Goal: Task Accomplishment & Management: Use online tool/utility

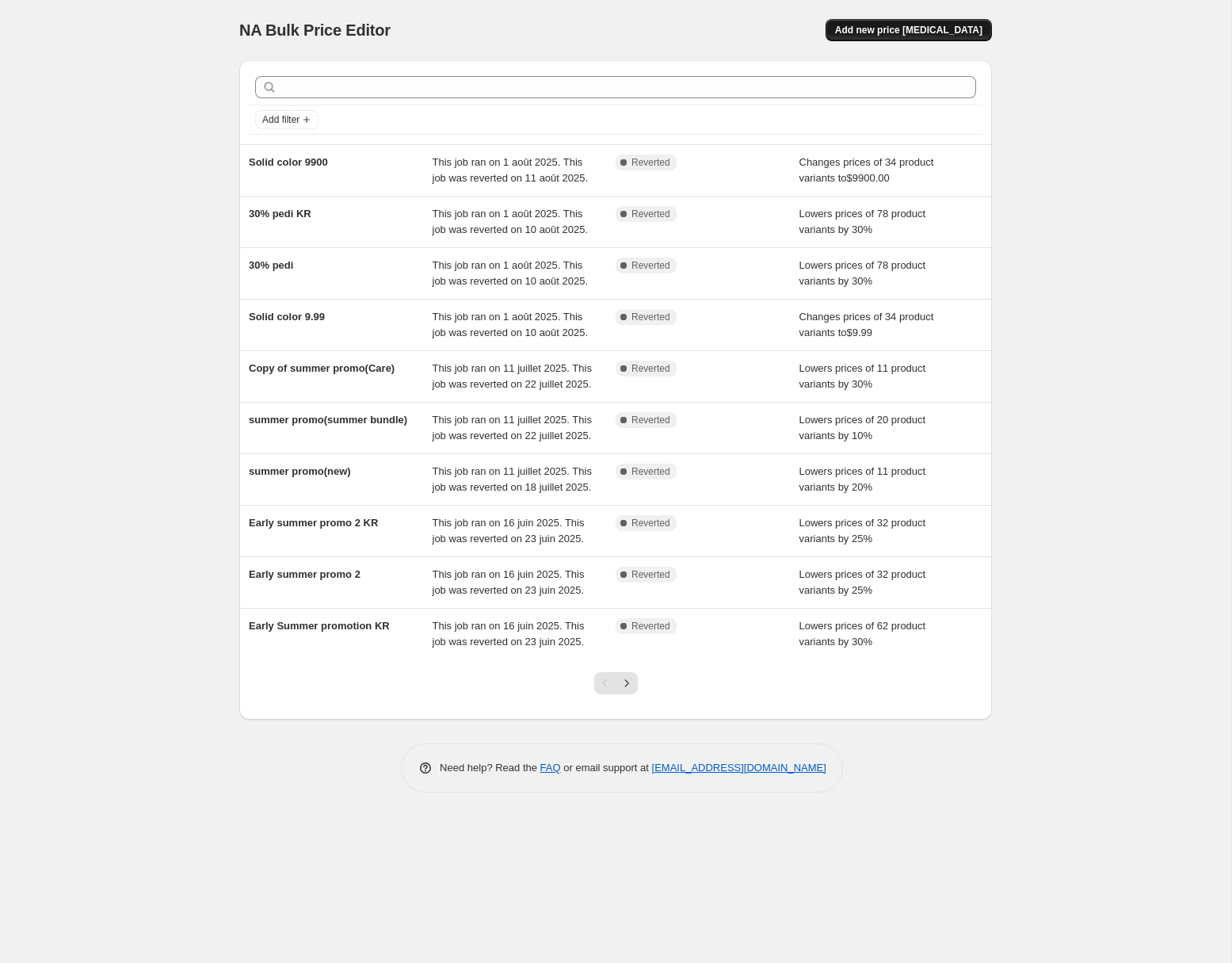
click at [901, 25] on span "Add new price [MEDICAL_DATA]" at bounding box center [909, 30] width 147 height 13
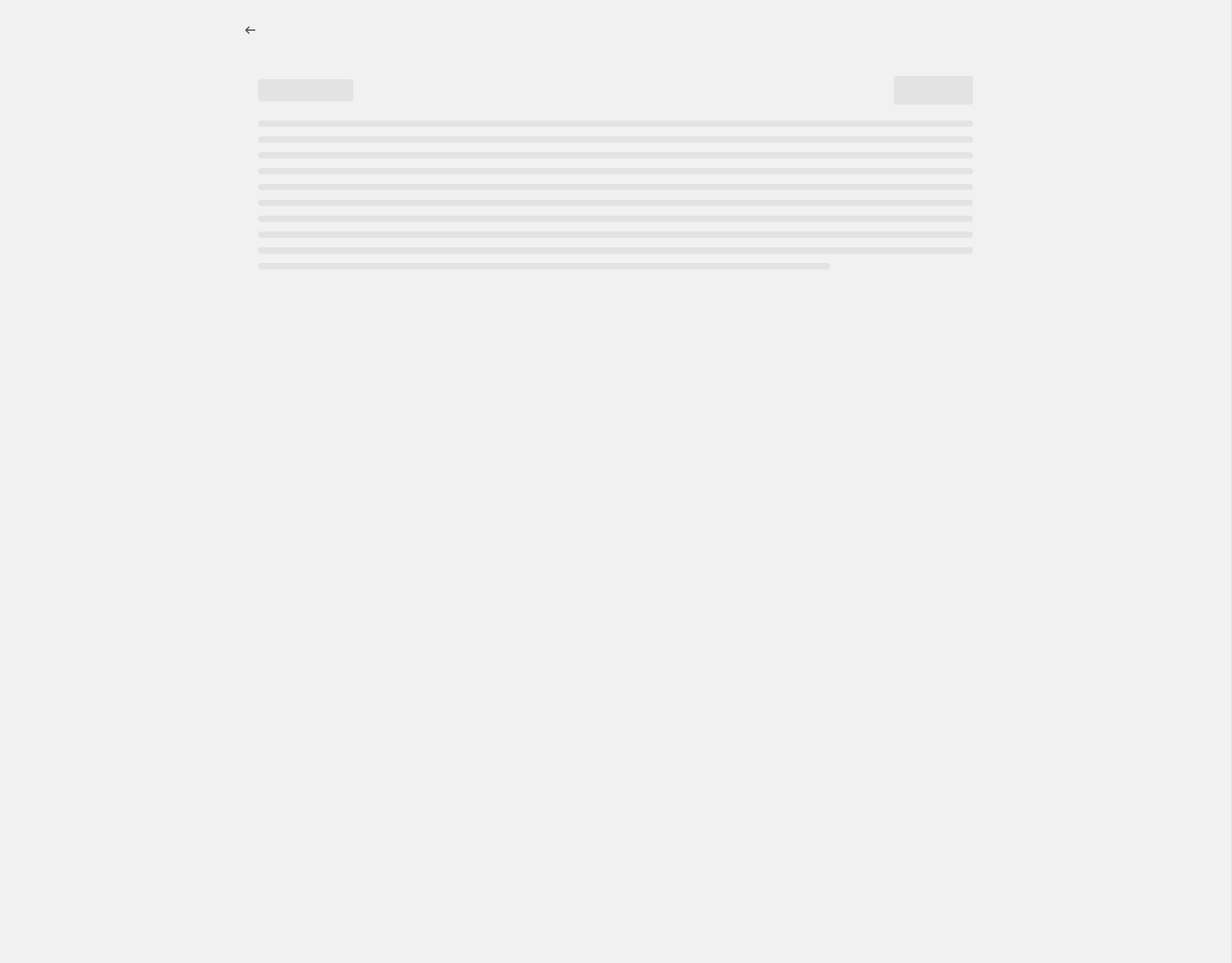
select select "percentage"
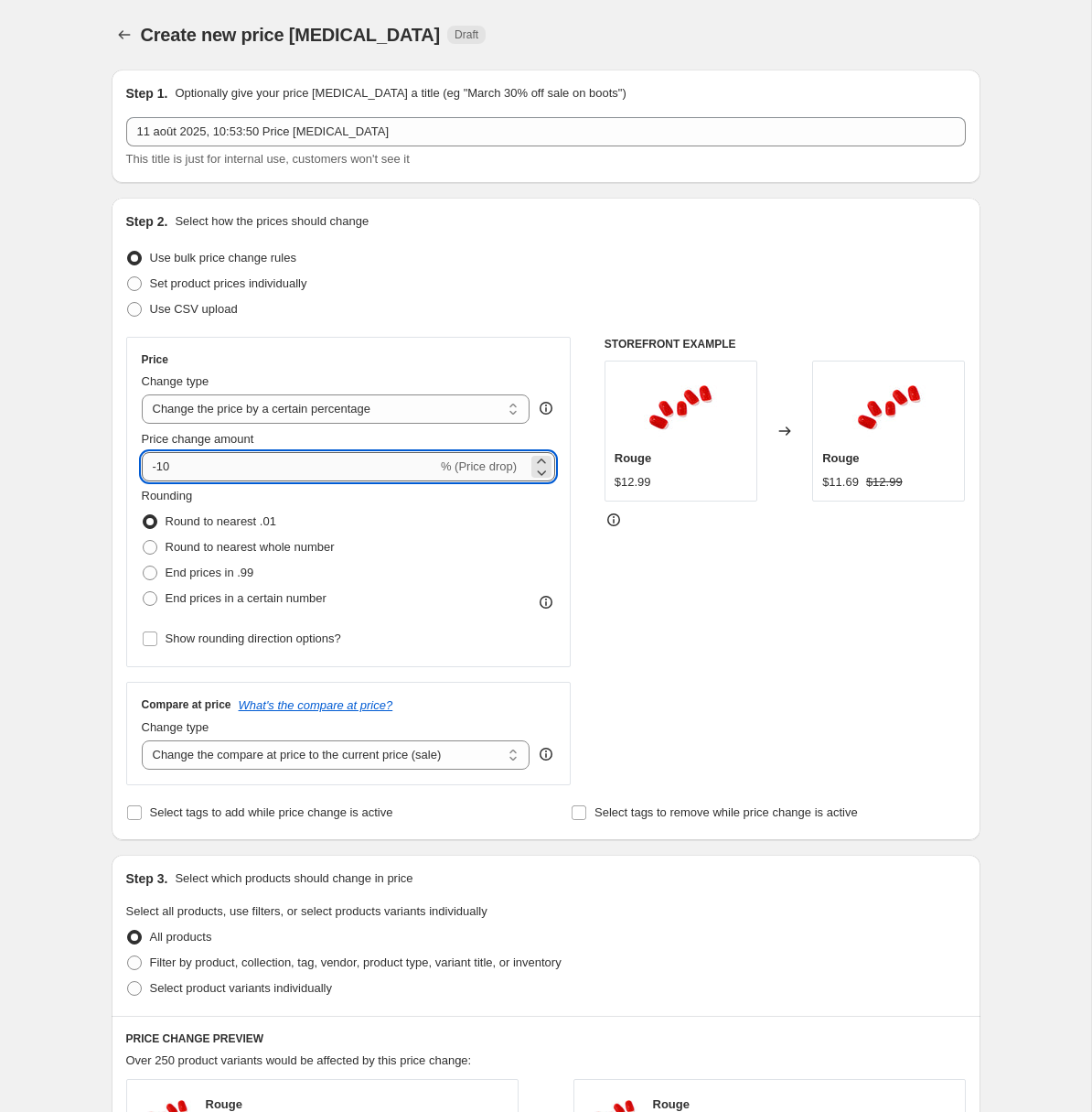
click at [296, 463] on input "-10" at bounding box center [289, 467] width 295 height 29
type input "-1"
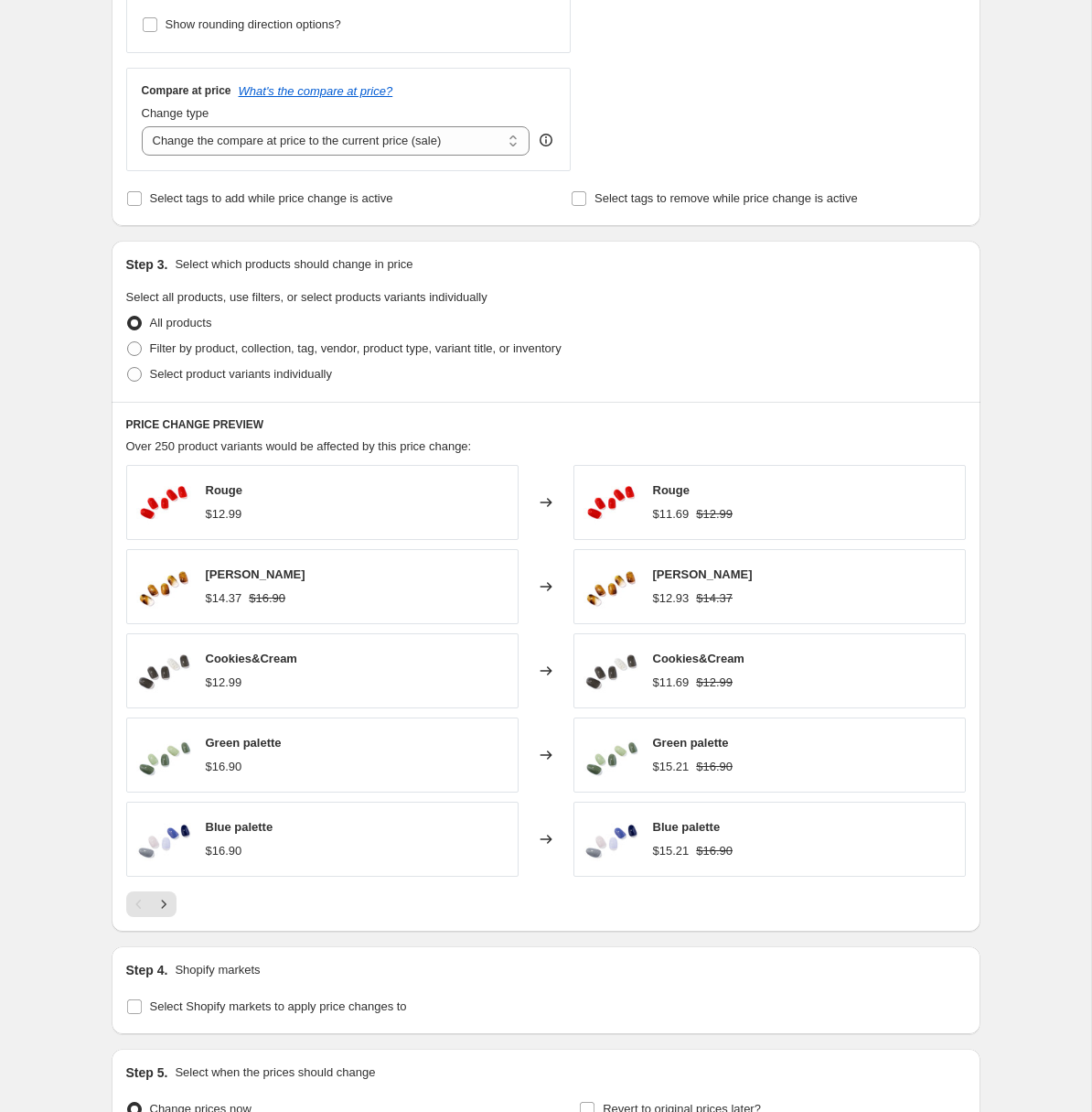
scroll to position [615, 0]
type input "-74"
click at [227, 376] on span "Select product variants individually" at bounding box center [240, 373] width 182 height 14
click at [128, 367] on input "Select product variants individually" at bounding box center [127, 366] width 1 height 1
radio input "true"
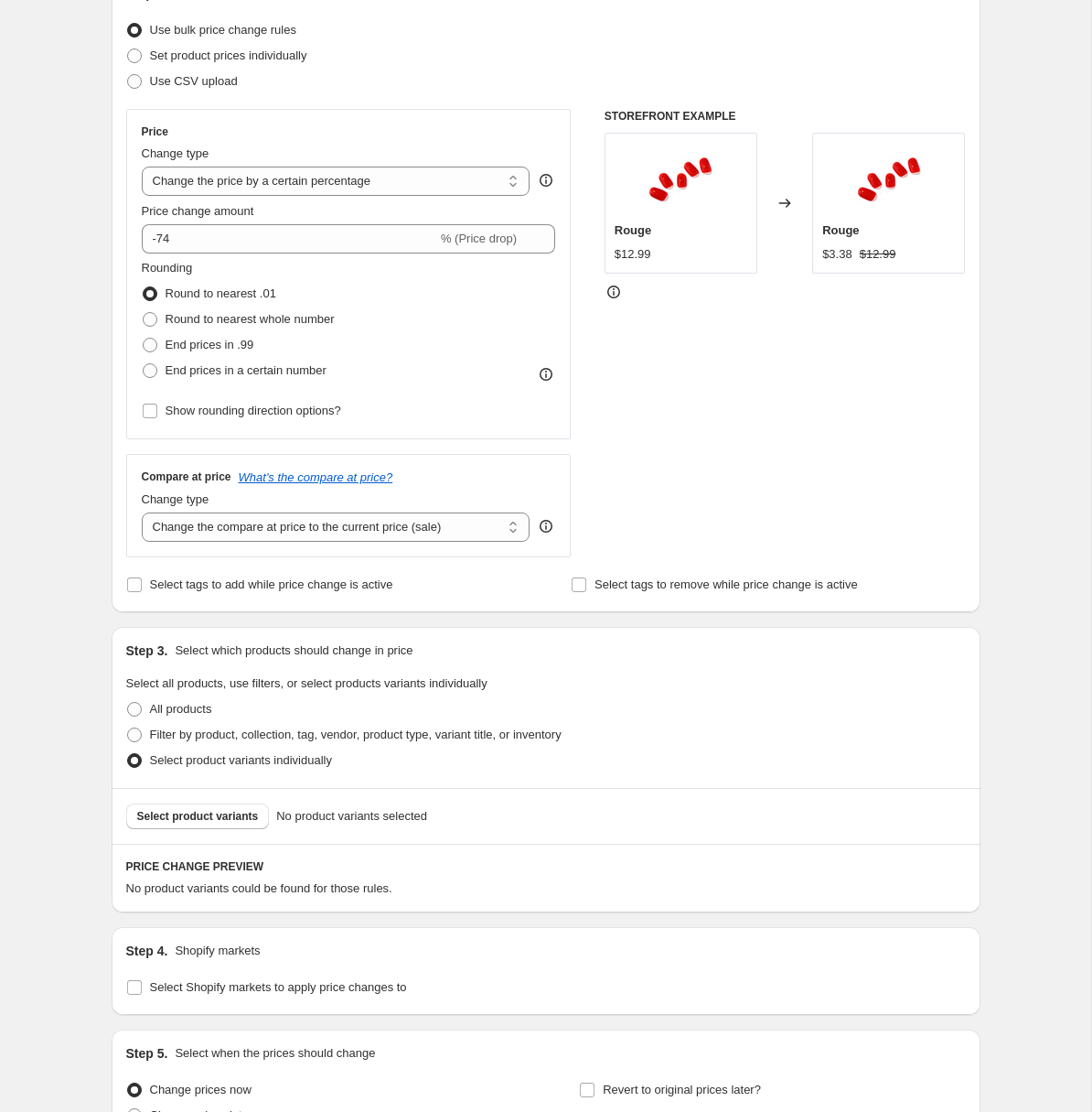
scroll to position [239, 0]
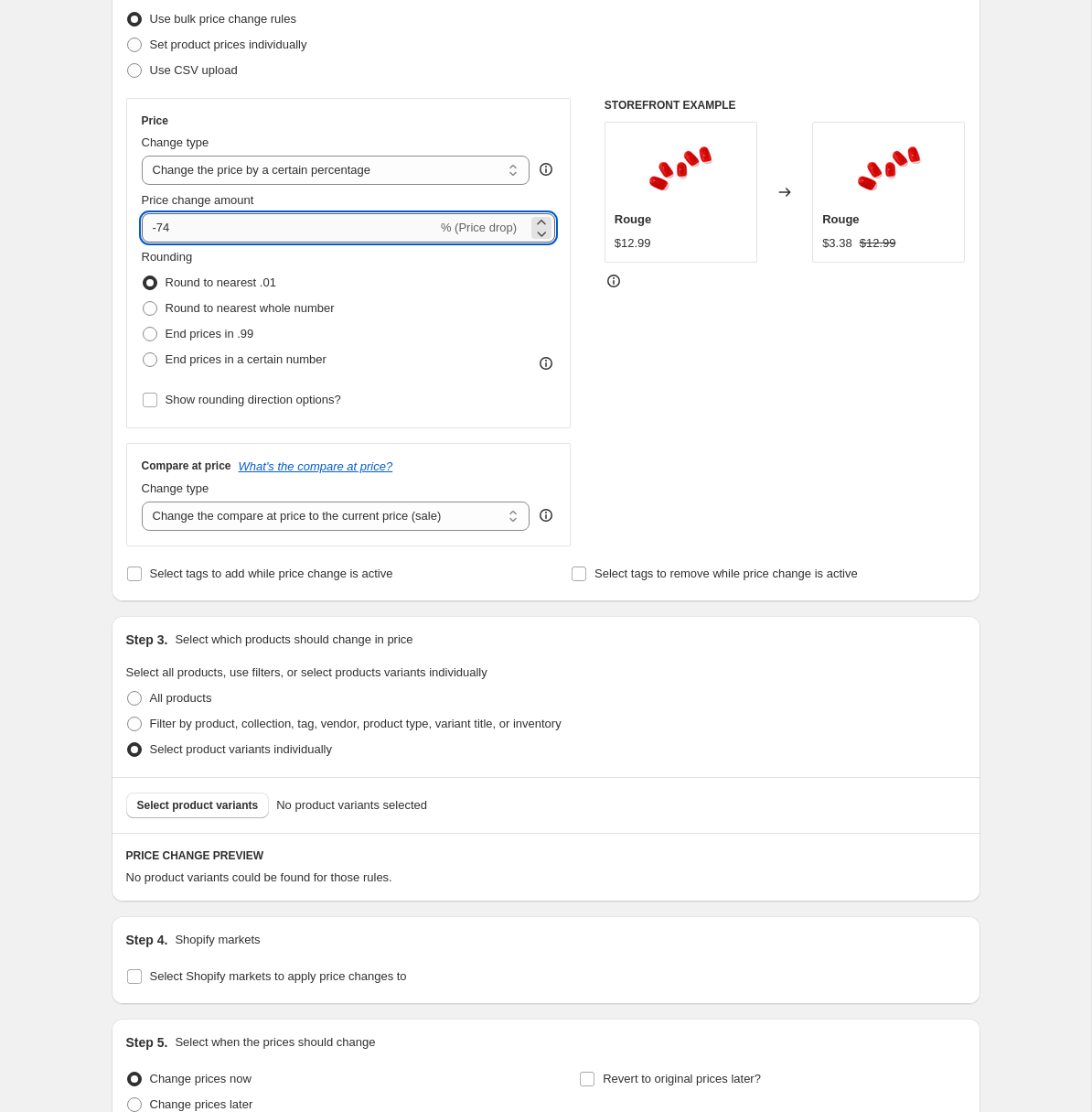
click at [238, 223] on input "-74" at bounding box center [289, 228] width 295 height 29
type input "-7"
type input "-30"
click at [712, 302] on div "STOREFRONT EXAMPLE Rouge $12.99 Changed to Rouge $3.38 $12.99" at bounding box center [786, 322] width 362 height 448
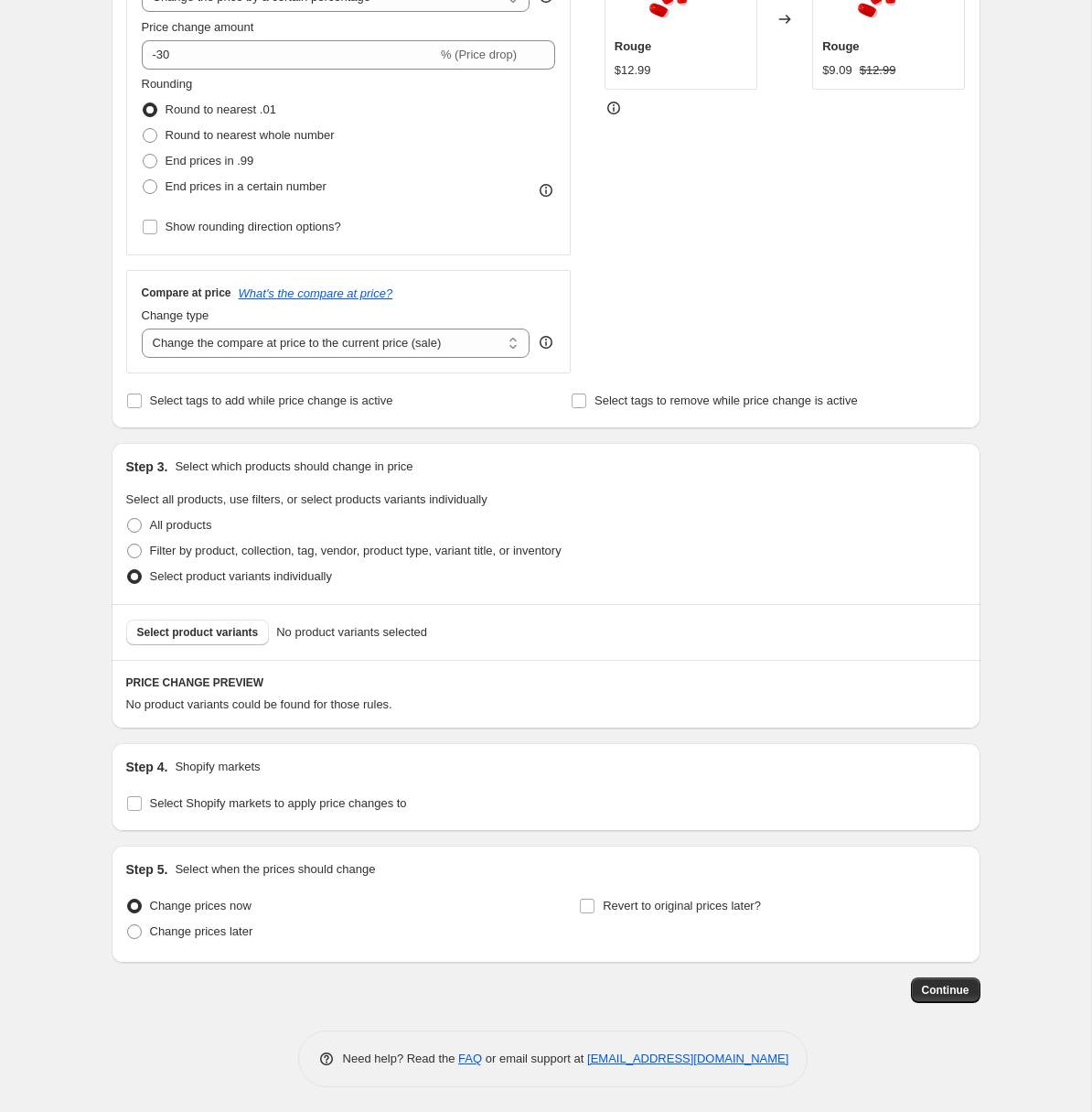
scroll to position [408, 0]
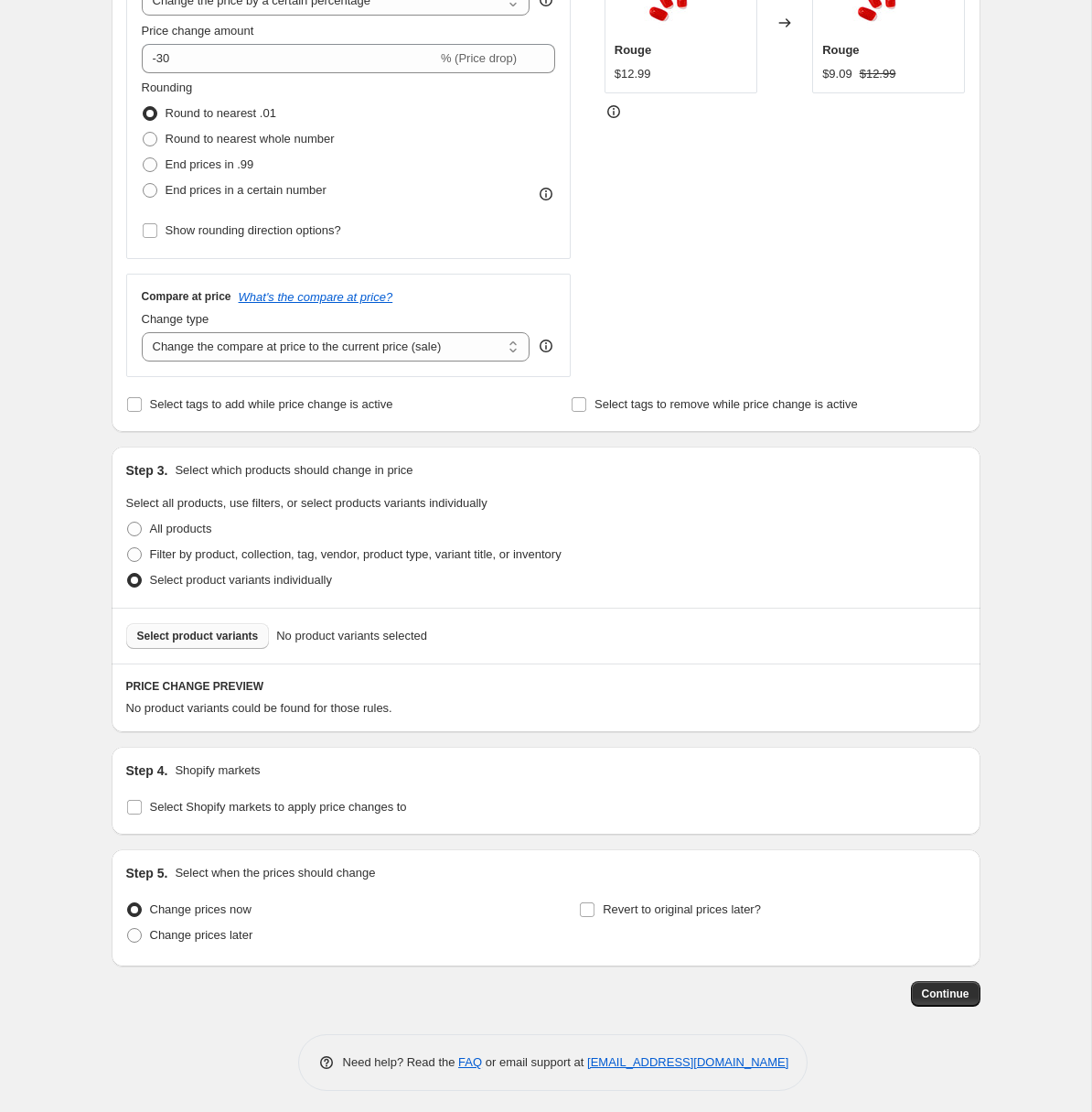
click at [210, 631] on span "Select product variants" at bounding box center [197, 636] width 121 height 15
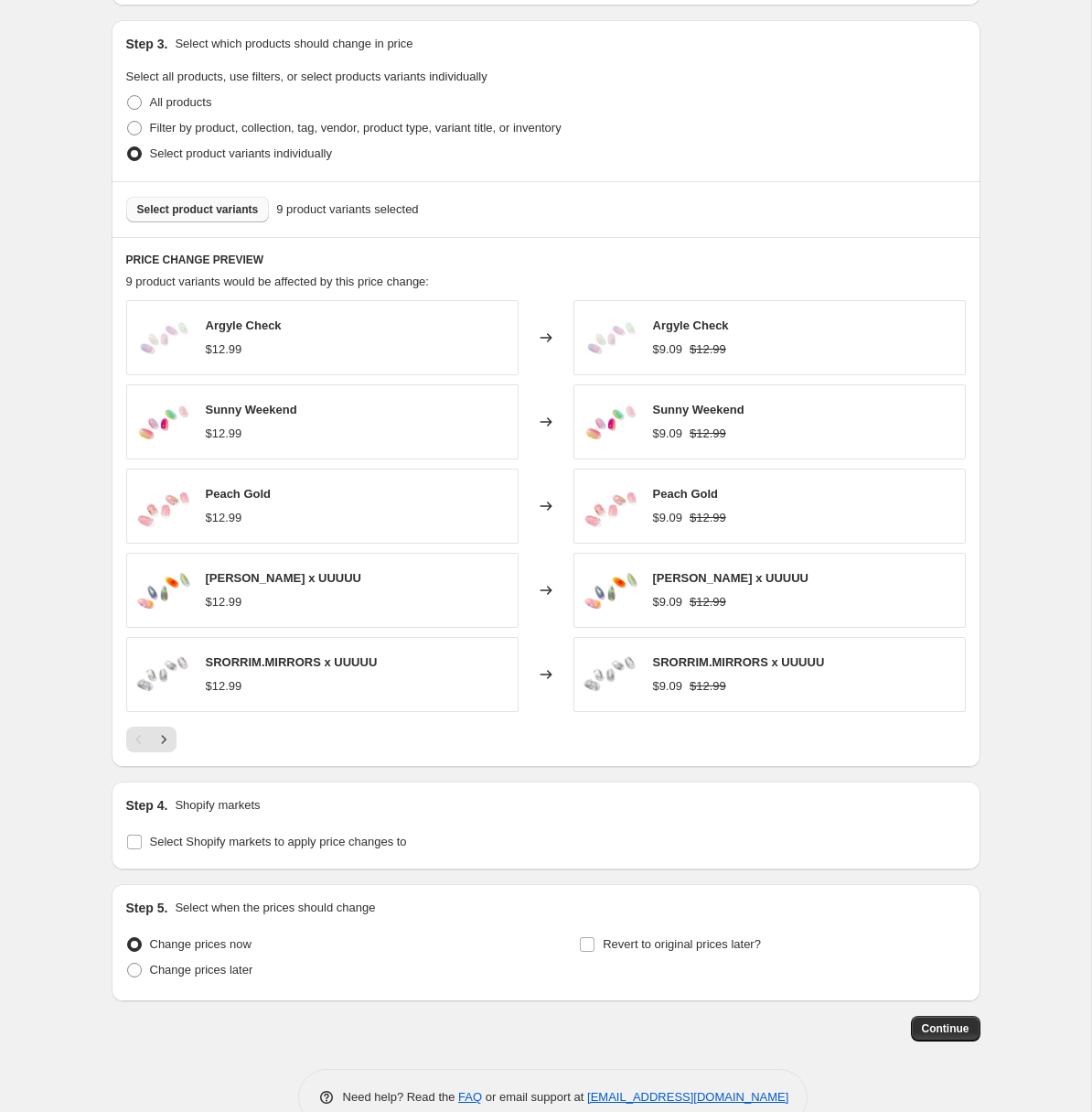
scroll to position [871, 0]
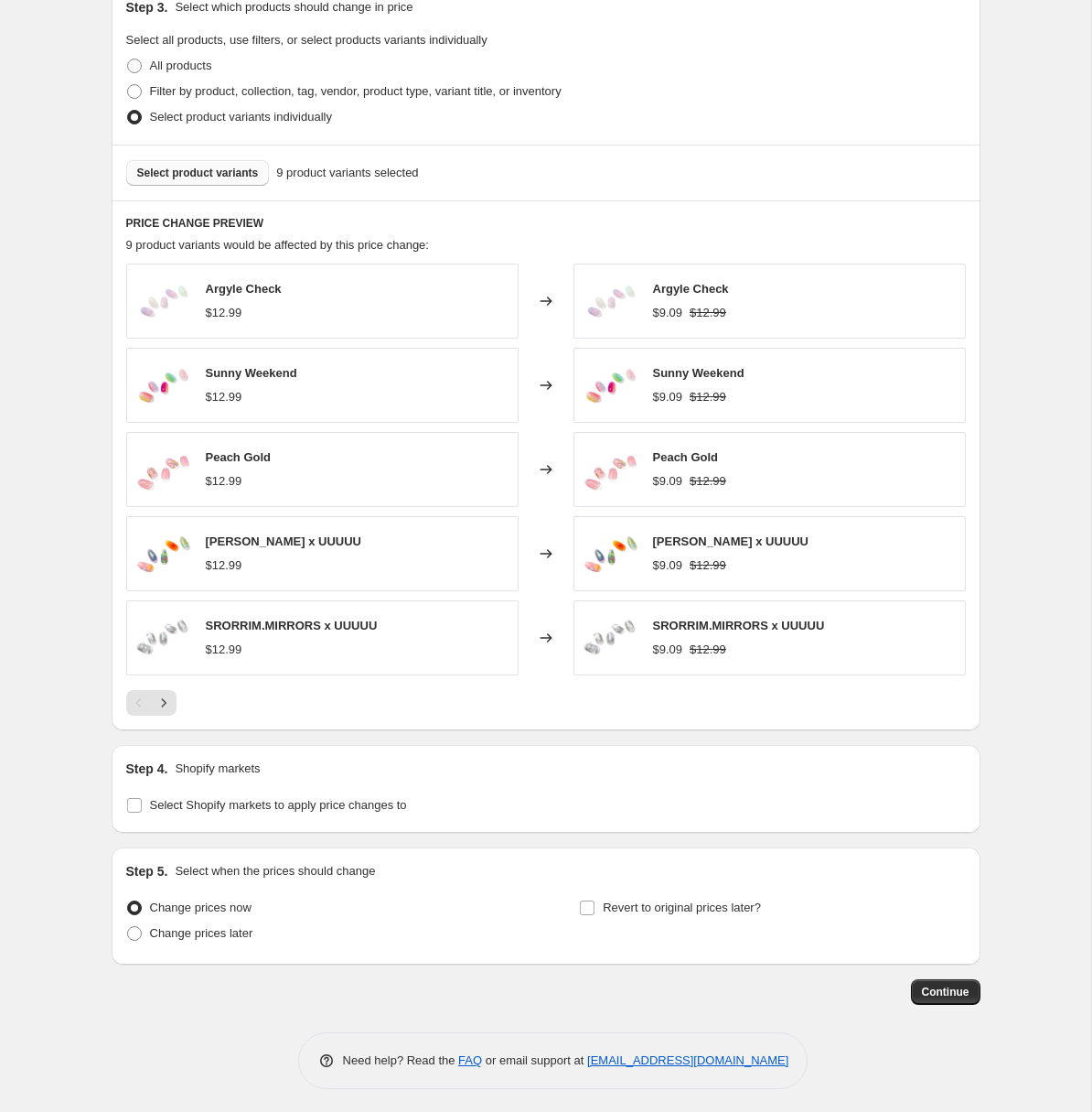
click at [221, 942] on div "Change prices now Change prices later" at bounding box center [319, 922] width 386 height 55
click at [624, 890] on div "Step 5. Select when the prices should change Change prices now Change prices la…" at bounding box center [546, 906] width 840 height 88
click at [624, 901] on span "Revert to original prices later?" at bounding box center [682, 908] width 158 height 14
click at [594, 901] on input "Revert to original prices later?" at bounding box center [587, 908] width 15 height 15
checkbox input "true"
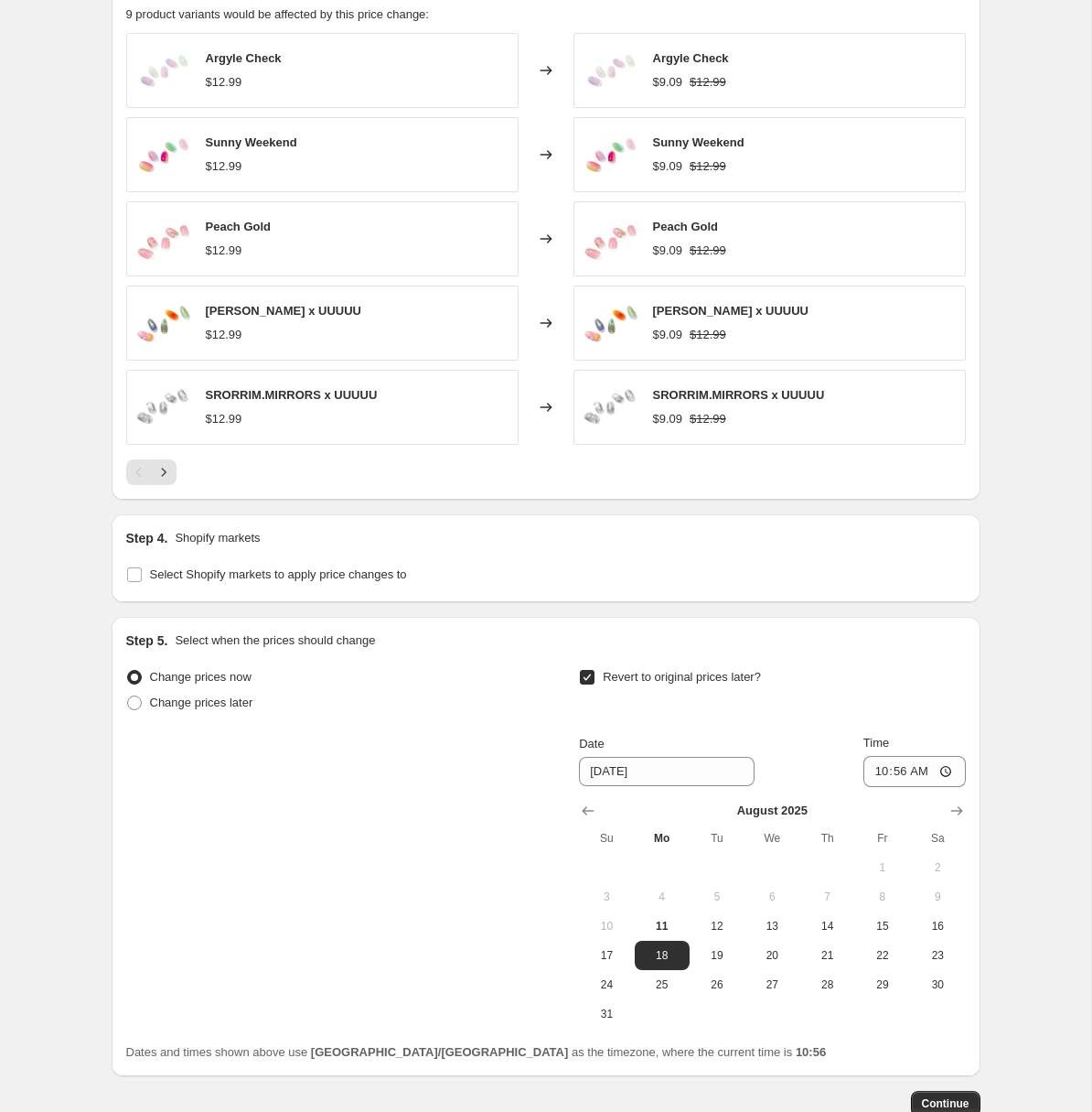
scroll to position [1116, 0]
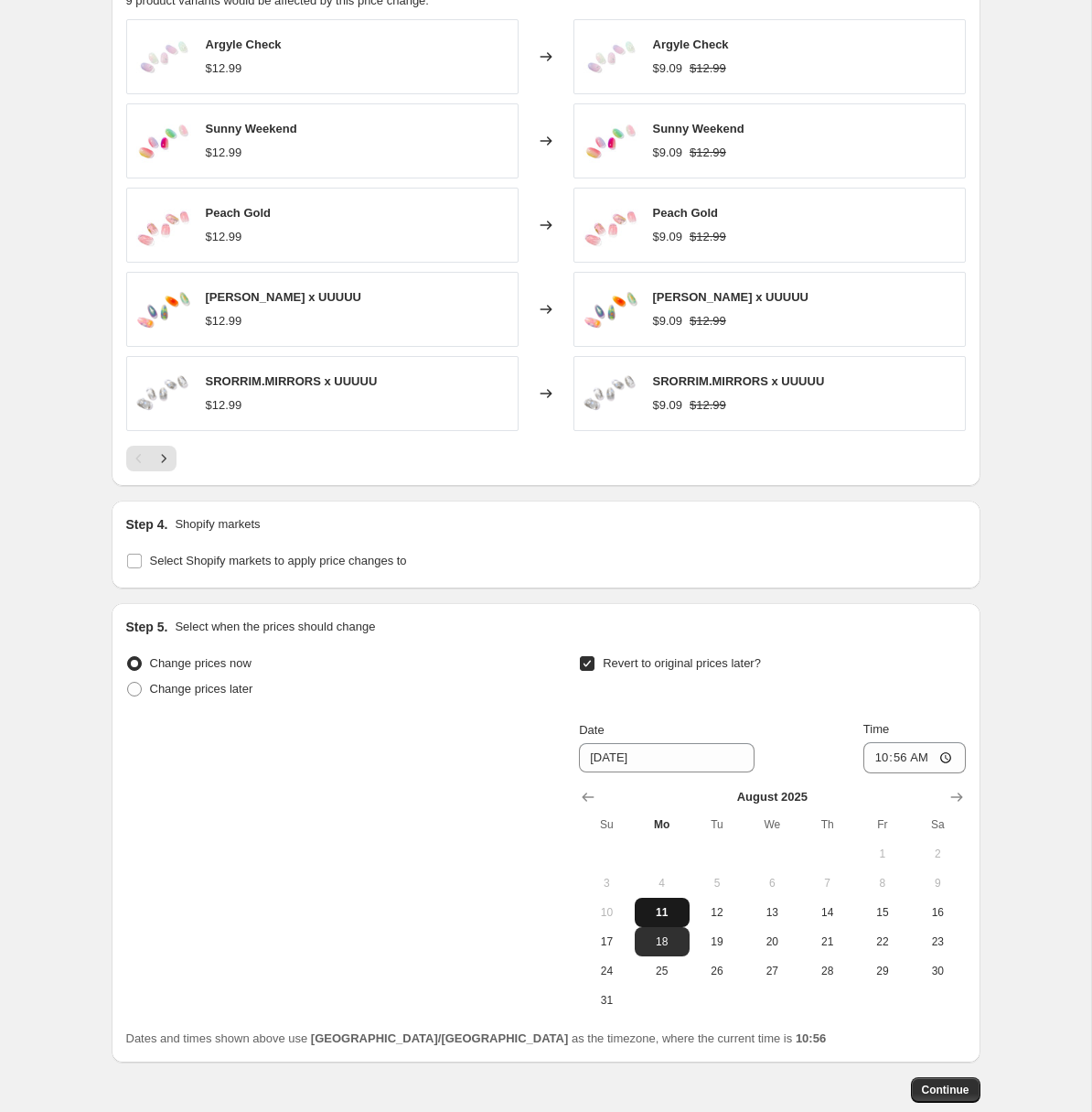
click at [664, 905] on span "11" at bounding box center [662, 912] width 40 height 15
type input "[DATE]"
click at [904, 764] on input "10:56" at bounding box center [914, 758] width 103 height 31
type input "14:00"
click at [947, 1083] on span "Continue" at bounding box center [945, 1090] width 48 height 15
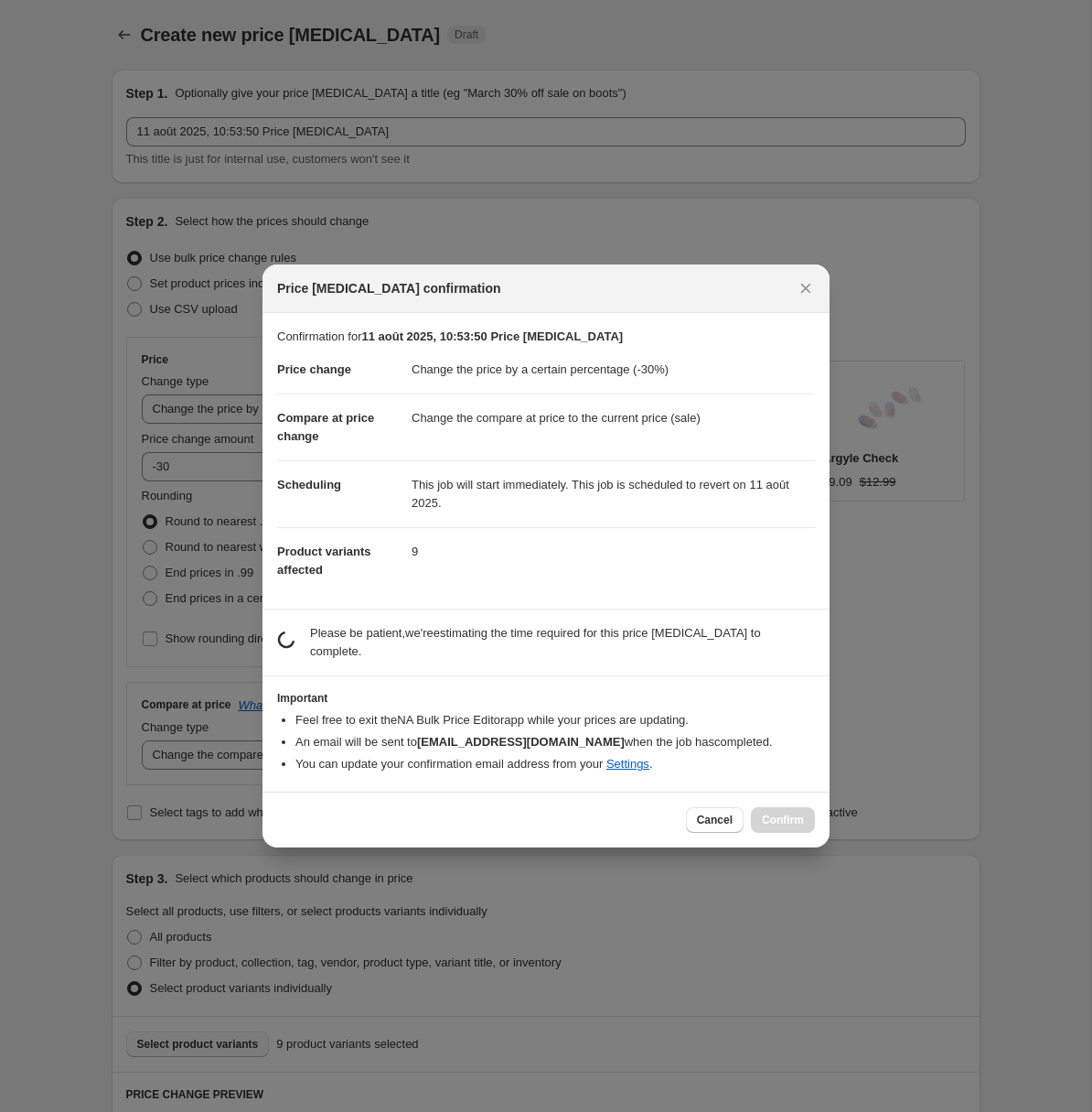
scroll to position [0, 0]
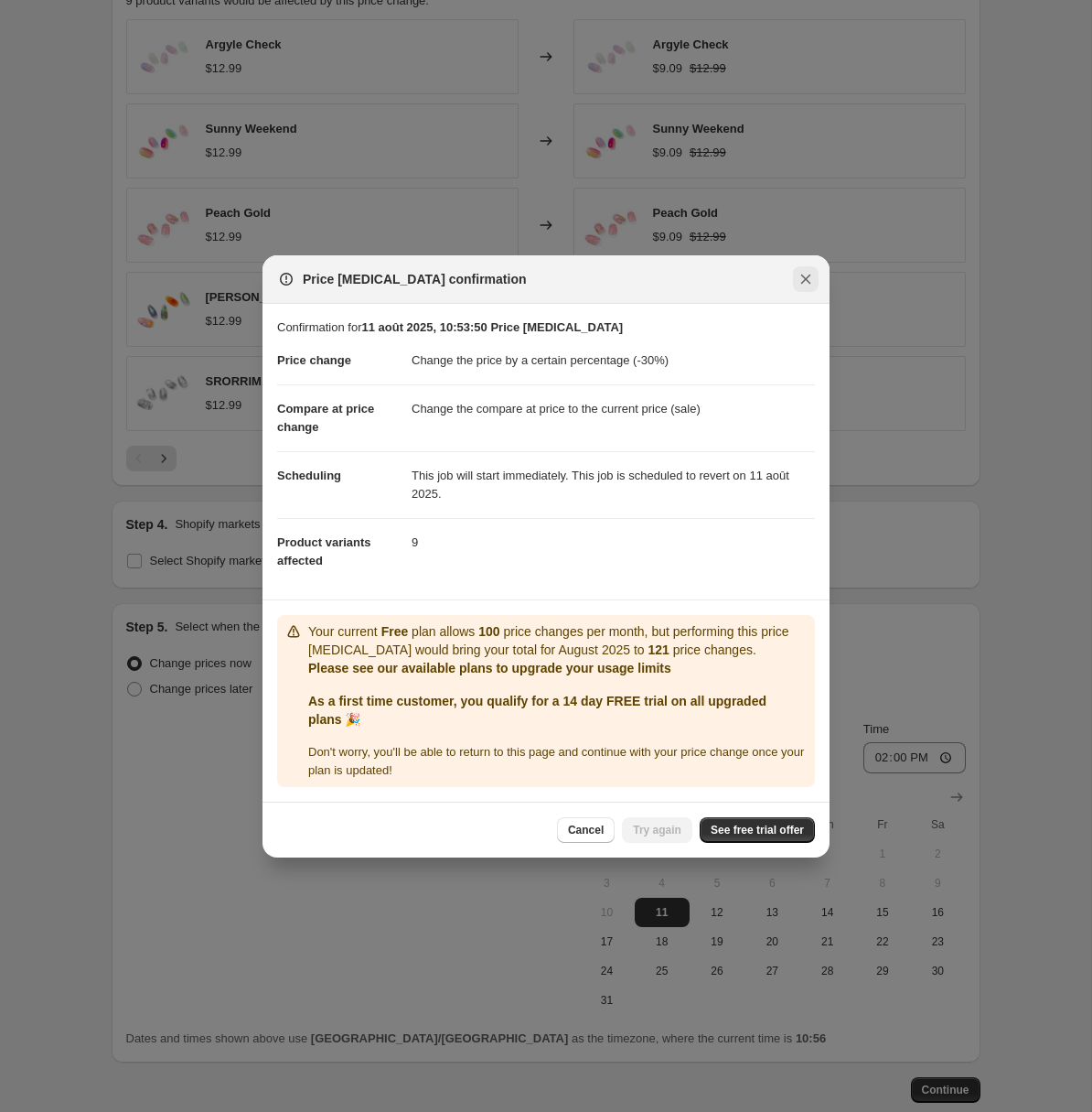
click at [797, 272] on icon "Close" at bounding box center [806, 279] width 19 height 19
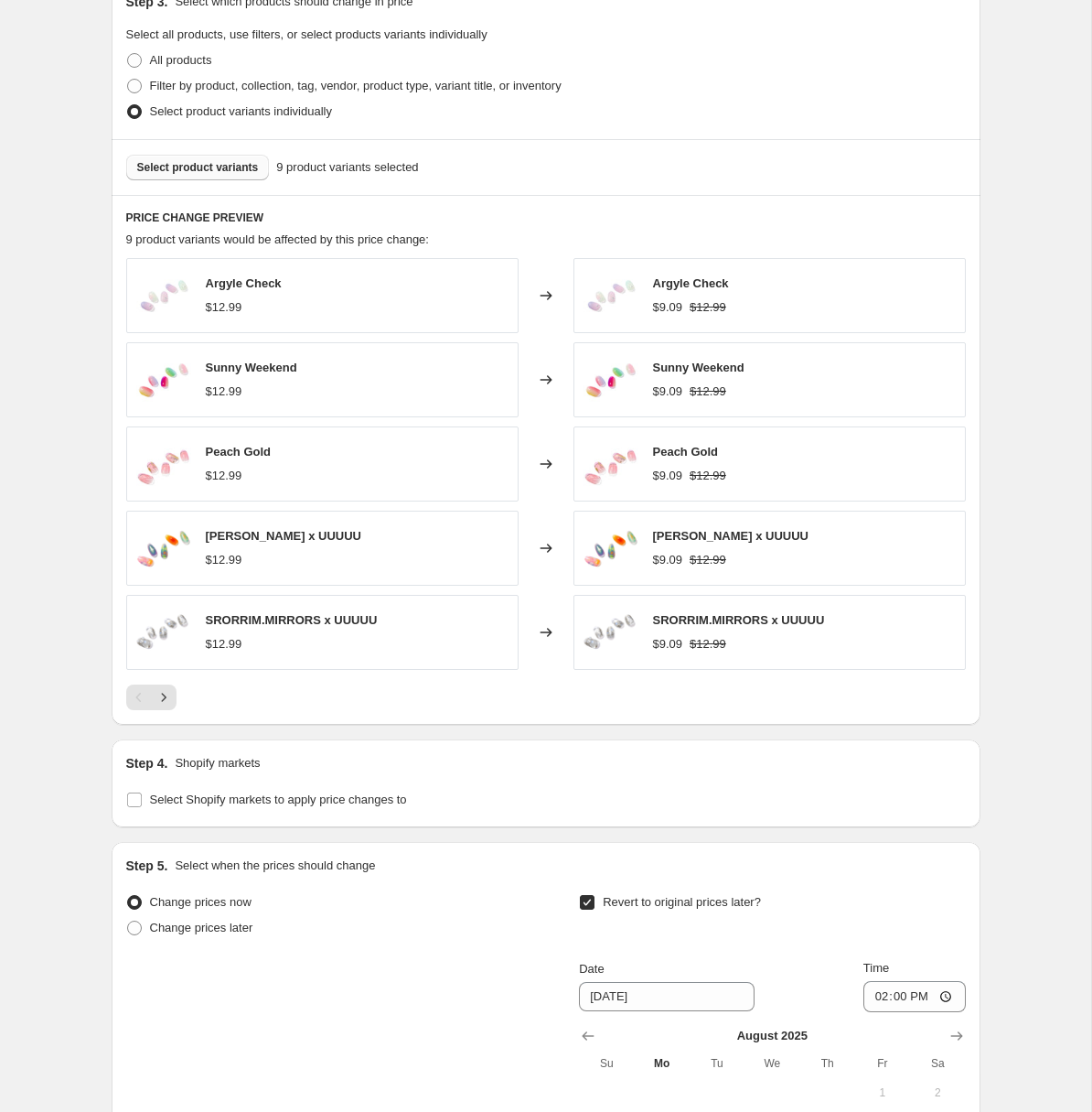
scroll to position [867, 0]
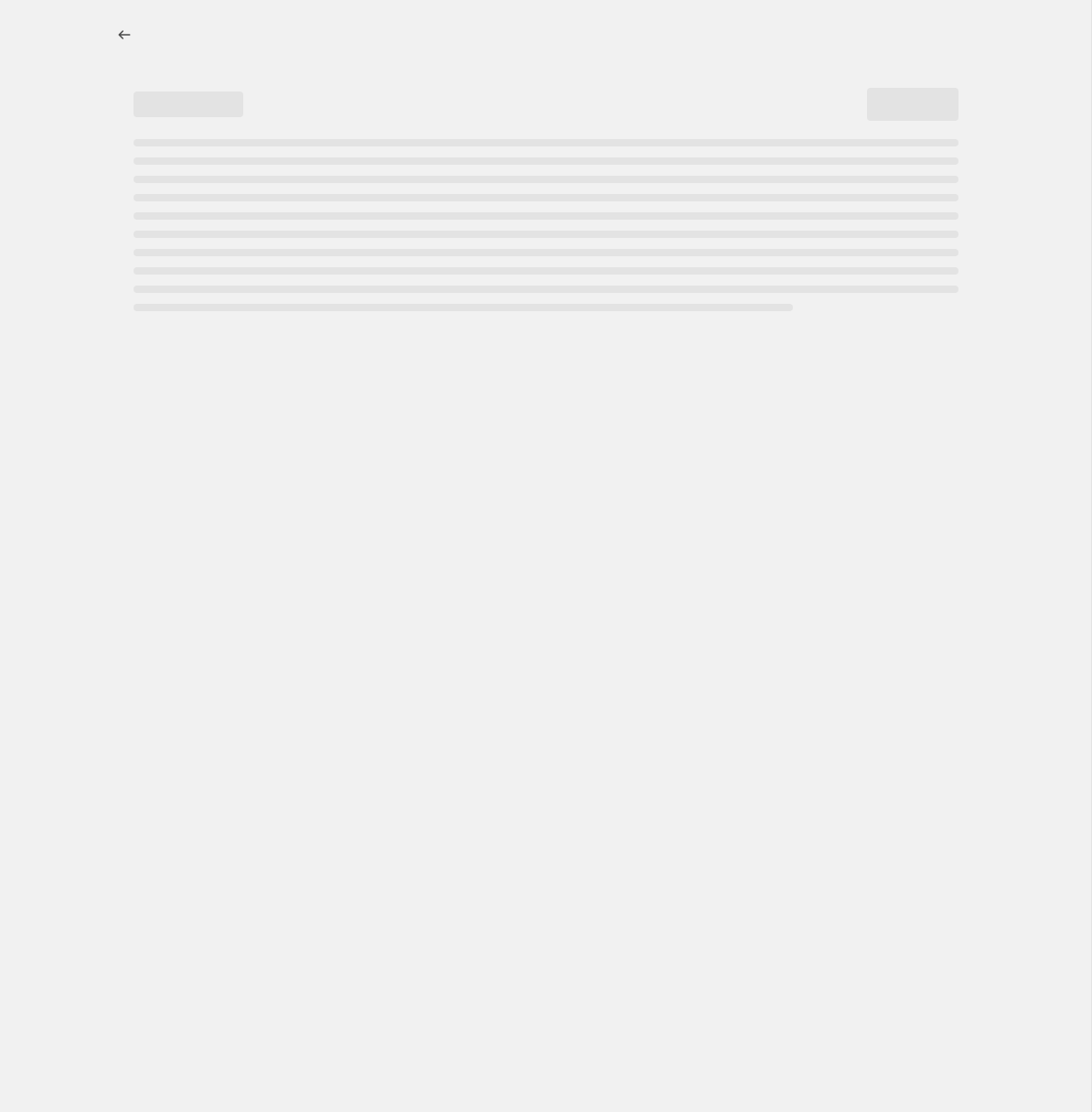
select select "percentage"
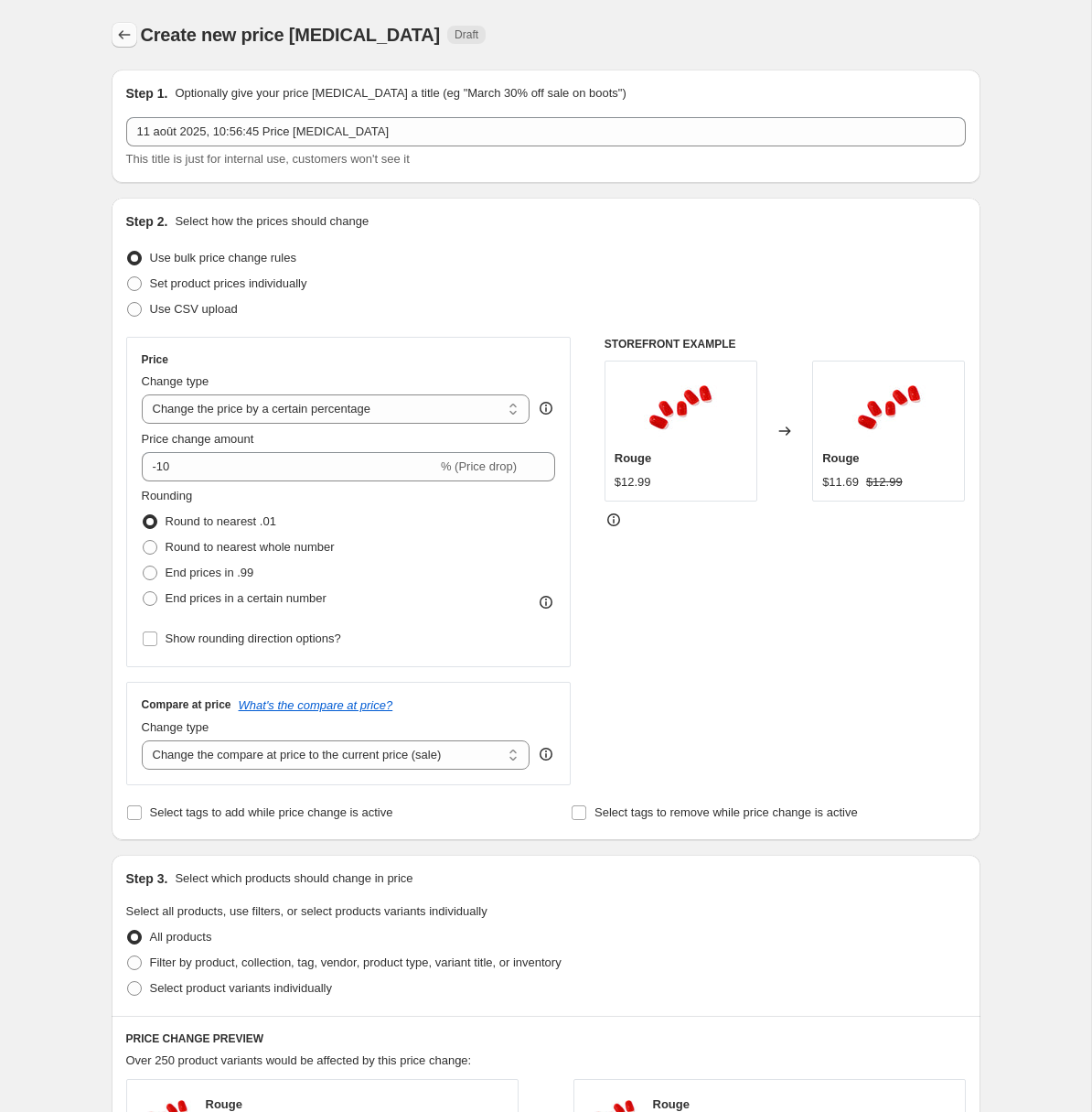
click at [123, 35] on icon "Price change jobs" at bounding box center [124, 34] width 12 height 9
